Goal: Check status: Check status

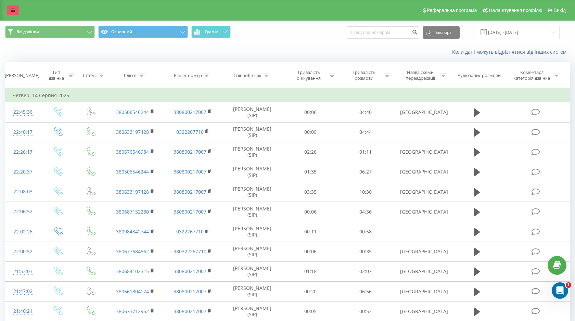
click at [7, 11] on link at bounding box center [13, 10] width 12 height 10
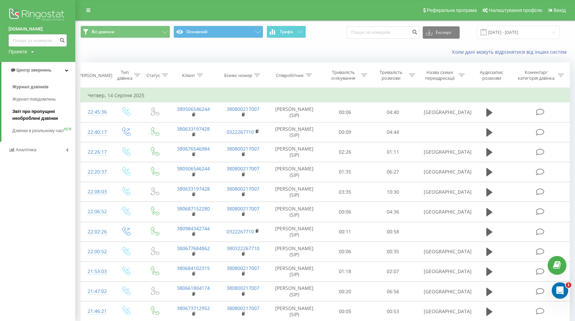
click at [47, 121] on span "Звіт про пропущені необроблені дзвінки" at bounding box center [42, 115] width 60 height 14
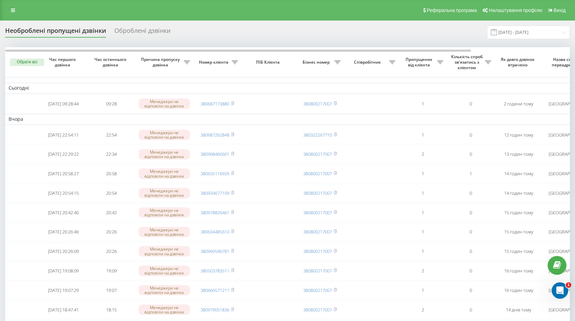
click at [128, 31] on div "Оброблені дзвінки" at bounding box center [142, 32] width 56 height 11
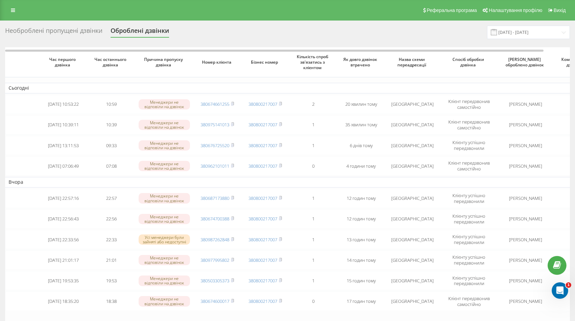
click at [13, 12] on icon at bounding box center [13, 10] width 4 height 5
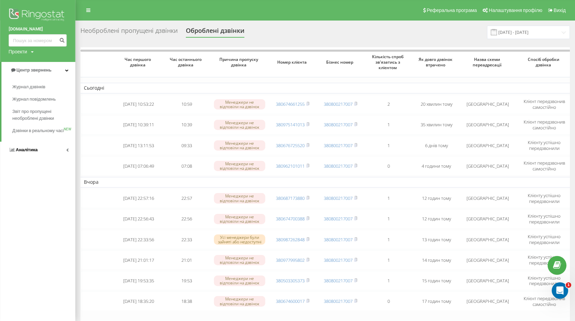
click at [35, 153] on span "Аналiтика" at bounding box center [23, 149] width 29 height 7
click at [58, 71] on link "Центр звернень" at bounding box center [37, 70] width 75 height 16
click at [49, 89] on link "Журнал дзвінків" at bounding box center [43, 87] width 63 height 12
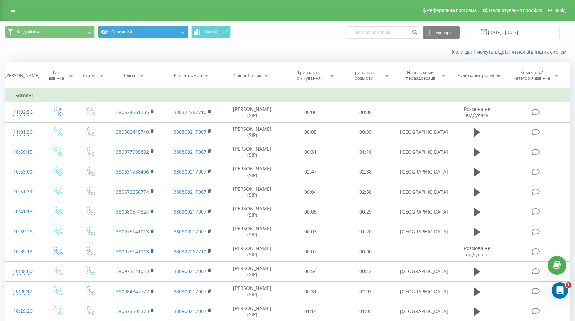
click at [172, 35] on button "Основний" at bounding box center [143, 32] width 90 height 12
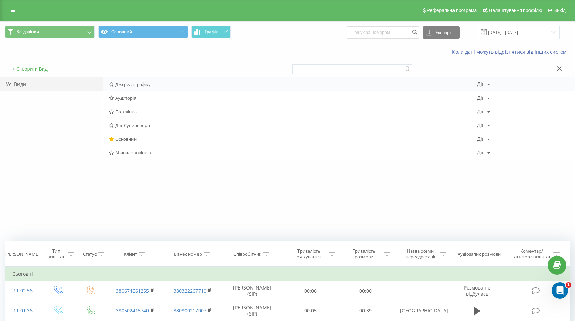
click at [141, 87] on span "Джерела трафіку" at bounding box center [293, 84] width 368 height 5
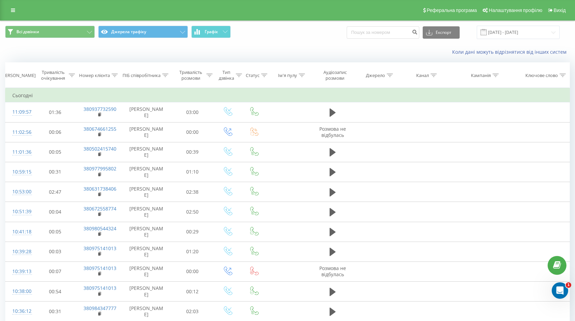
click at [93, 41] on div "Всі дзвінки Джерела трафіку Графік Експорт .csv .xls .xlsx 20.07.2025 - 20.08.2…" at bounding box center [287, 32] width 574 height 23
click at [85, 32] on button "Всі дзвінки" at bounding box center [50, 32] width 90 height 12
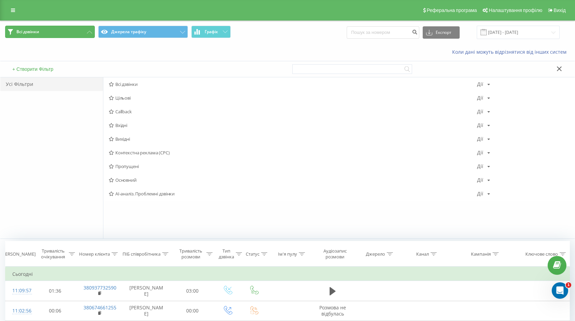
click at [85, 32] on button "Всі дзвінки" at bounding box center [50, 32] width 90 height 12
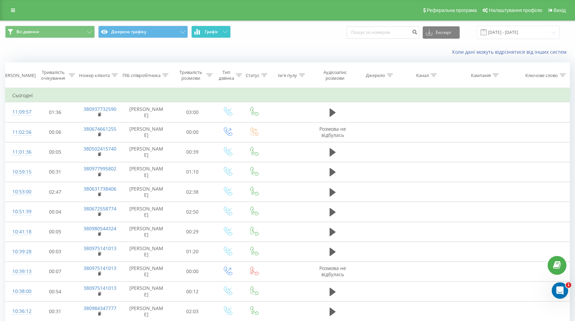
click at [230, 32] on button "Графік" at bounding box center [210, 32] width 39 height 12
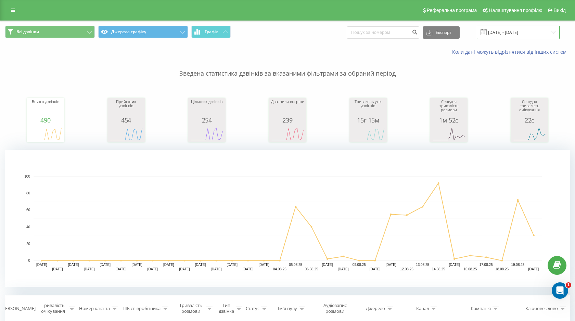
click at [521, 34] on input "[DATE] - [DATE]" at bounding box center [518, 32] width 83 height 13
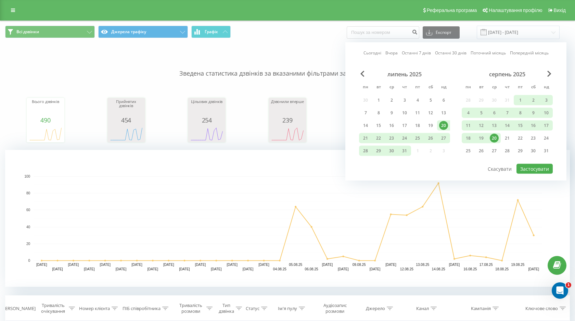
click at [444, 126] on div "20" at bounding box center [443, 125] width 9 height 9
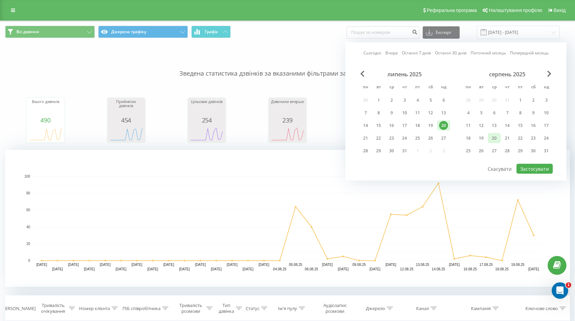
click at [497, 139] on div "20" at bounding box center [494, 138] width 9 height 9
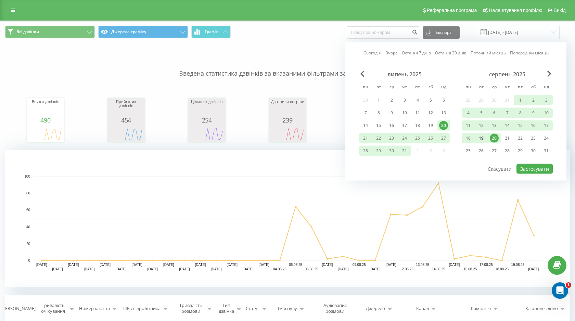
click at [486, 141] on div "19" at bounding box center [480, 138] width 13 height 10
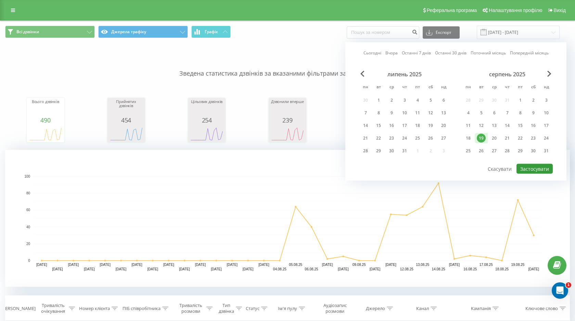
click at [528, 166] on button "Застосувати" at bounding box center [534, 169] width 36 height 10
type input "19.08.2025 - 19.08.2025"
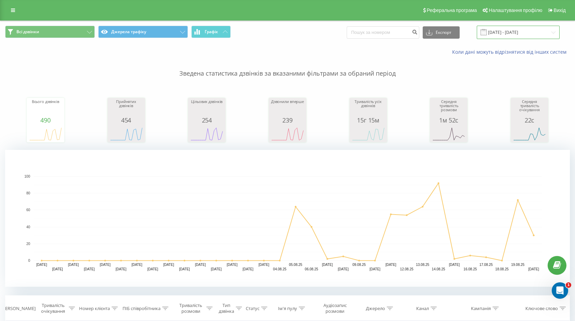
click at [518, 35] on input "19.08.2025 - 19.08.2025" at bounding box center [518, 32] width 83 height 13
click at [315, 87] on div "Всього дзвінків 490 date totalCalls 20.07.25 0 22.07.25 0 24.07.25 0 26.07.25 0…" at bounding box center [287, 113] width 564 height 59
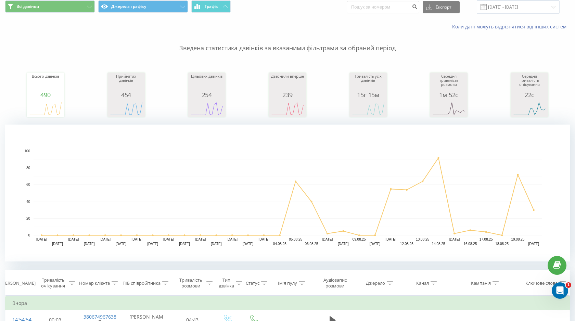
scroll to position [39, 0]
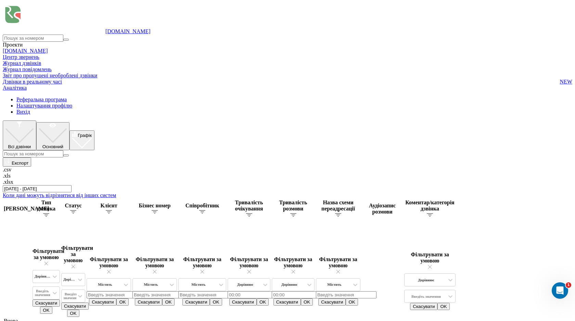
click at [71, 185] on input "[DATE] - [DATE]" at bounding box center [37, 188] width 69 height 7
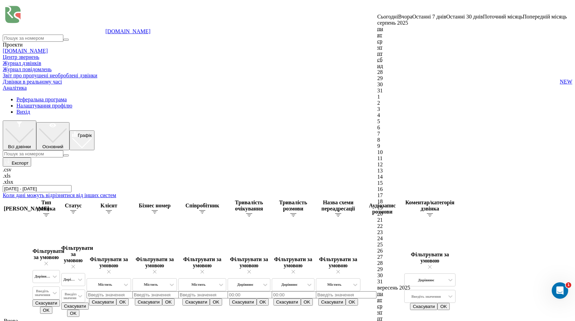
click at [393, 211] on div "20" at bounding box center [472, 214] width 190 height 6
type input "[DATE] - [DATE]"
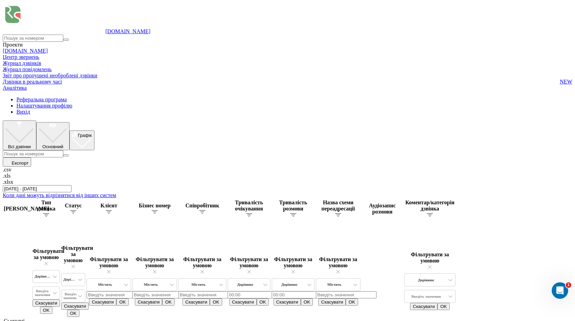
click at [92, 133] on span "Графік" at bounding box center [85, 135] width 14 height 5
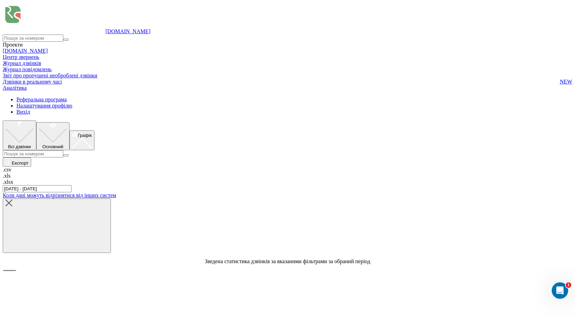
click at [3, 96] on icon at bounding box center [3, 96] width 0 height 0
click at [50, 85] on span "Дзвінки в реальному часі" at bounding box center [32, 82] width 59 height 6
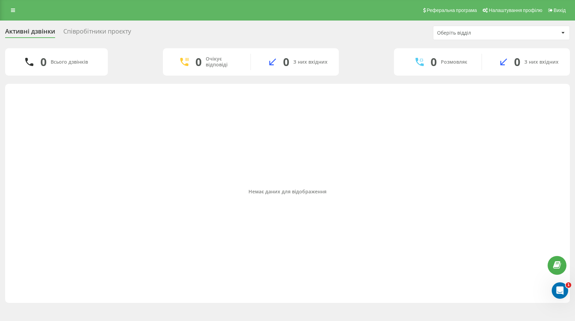
click at [105, 29] on div "Співробітники проєкту" at bounding box center [97, 33] width 68 height 11
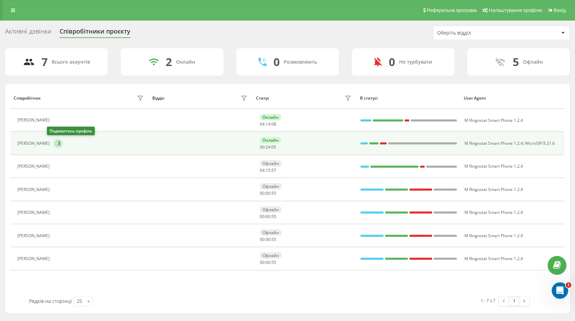
click at [55, 143] on icon at bounding box center [57, 143] width 5 height 5
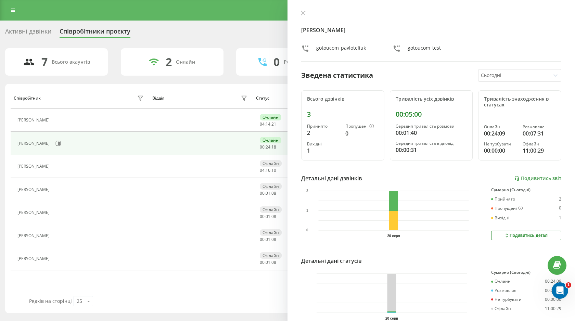
click at [302, 18] on div "Павло Телюк gotoucom_pavloteliuk gotoucom_test" at bounding box center [431, 35] width 260 height 51
click at [305, 11] on icon at bounding box center [303, 13] width 5 height 5
